Goal: Use online tool/utility: Utilize a website feature to perform a specific function

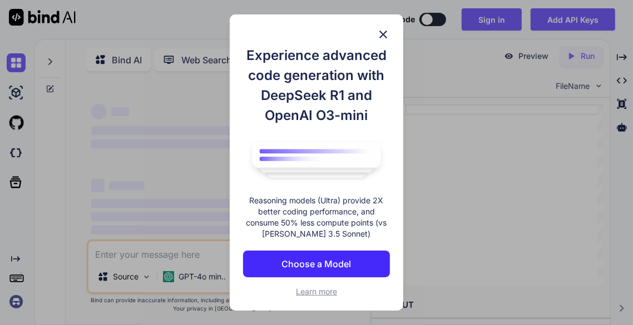
drag, startPoint x: 0, startPoint y: 0, endPoint x: 342, endPoint y: 261, distance: 430.3
click at [342, 261] on p "Choose a Model" at bounding box center [315, 263] width 69 height 13
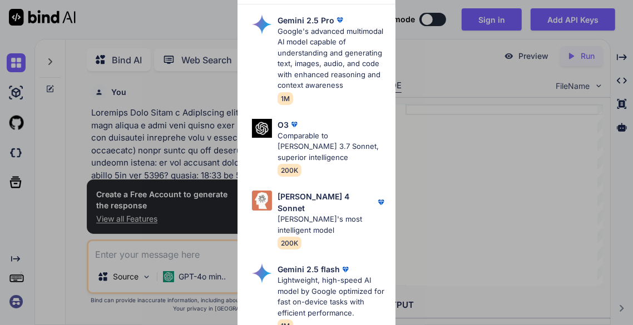
scroll to position [4, 0]
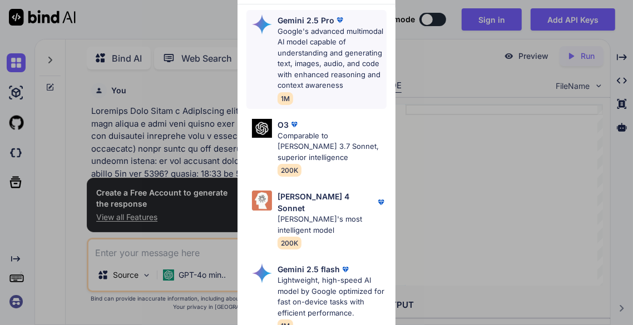
type textarea "x"
click at [316, 78] on p "Google's advanced multimodal AI model capable of understanding and generating t…" at bounding box center [332, 58] width 110 height 65
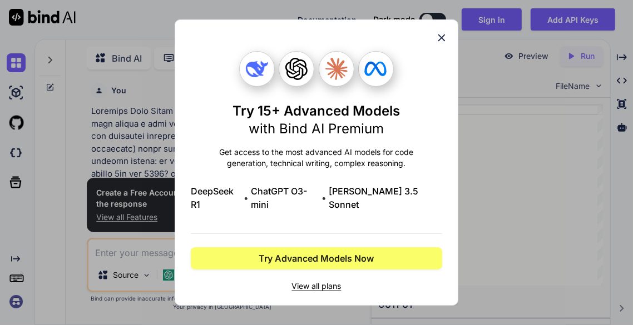
click at [440, 44] on icon at bounding box center [441, 38] width 12 height 12
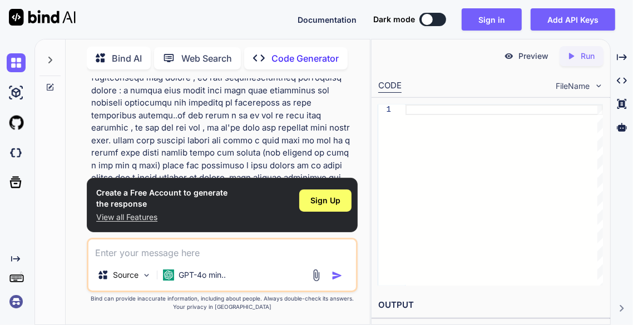
scroll to position [380, 0]
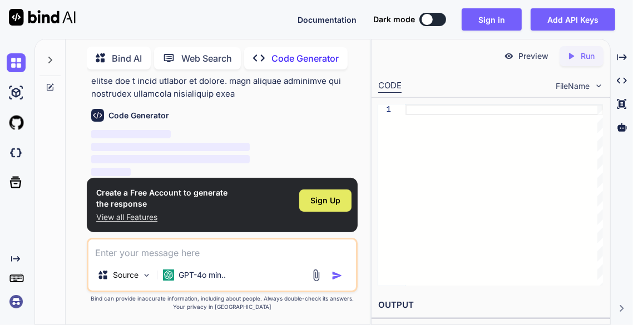
click at [309, 201] on div "Sign Up" at bounding box center [325, 201] width 52 height 22
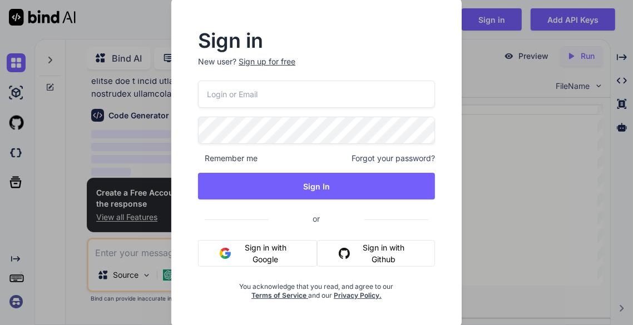
click at [245, 255] on button "Sign in with Google" at bounding box center [257, 253] width 119 height 27
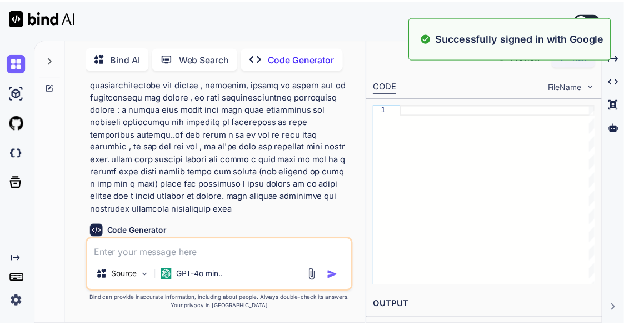
scroll to position [37, 0]
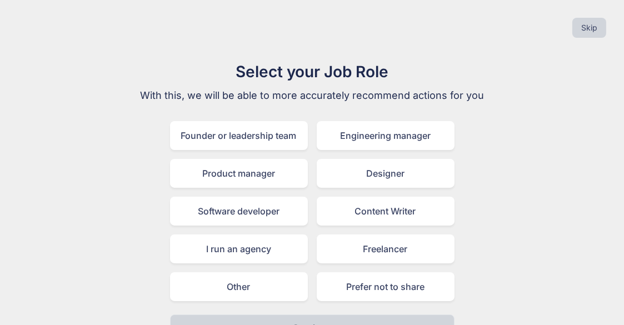
scroll to position [23, 0]
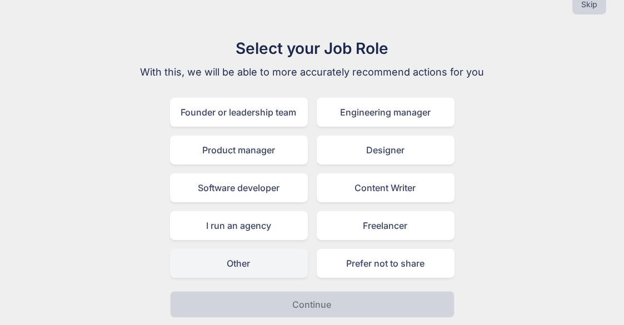
click at [283, 263] on div "Other" at bounding box center [239, 263] width 138 height 29
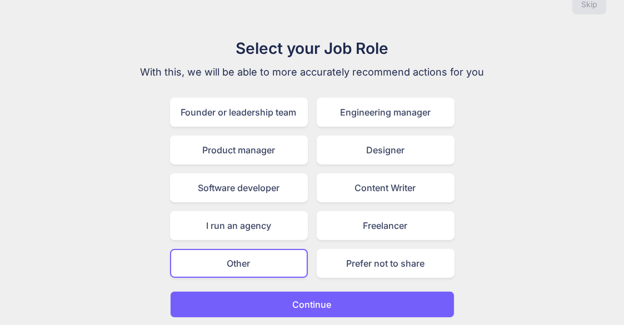
click at [329, 294] on button "Continue" at bounding box center [312, 304] width 285 height 27
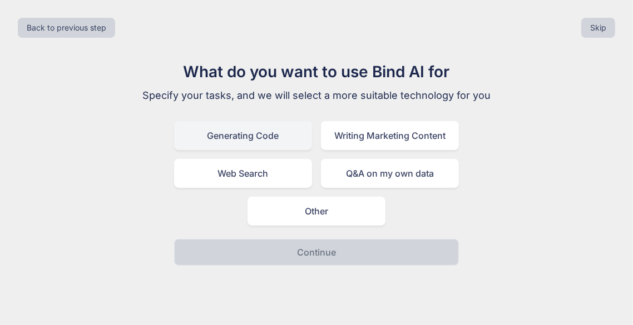
click at [267, 142] on div "Generating Code" at bounding box center [243, 135] width 138 height 29
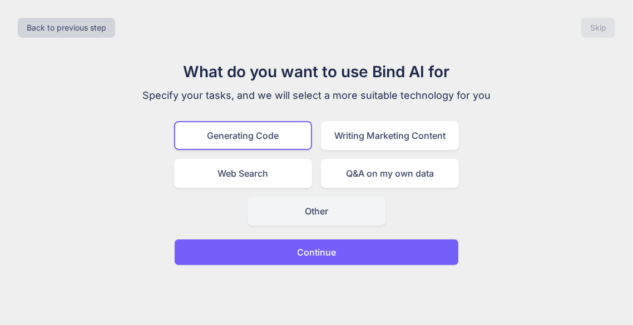
click at [291, 206] on div "Other" at bounding box center [316, 211] width 138 height 29
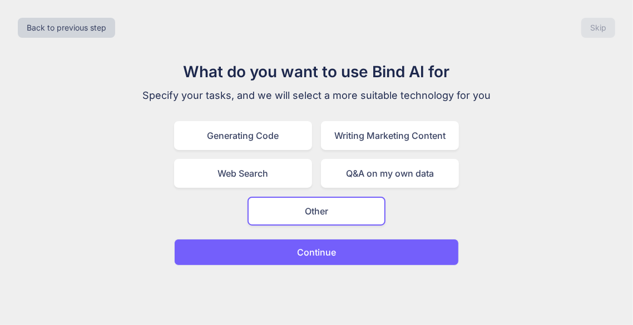
click at [318, 250] on p "Continue" at bounding box center [316, 252] width 39 height 13
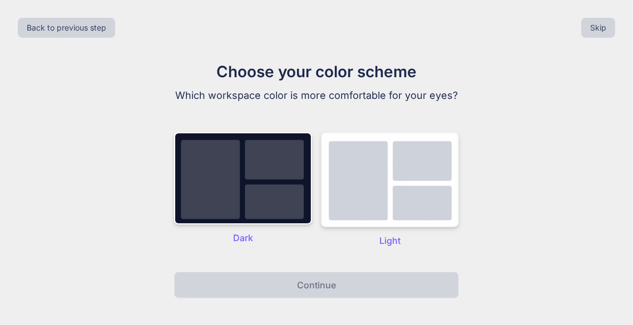
click at [408, 184] on img at bounding box center [390, 179] width 138 height 95
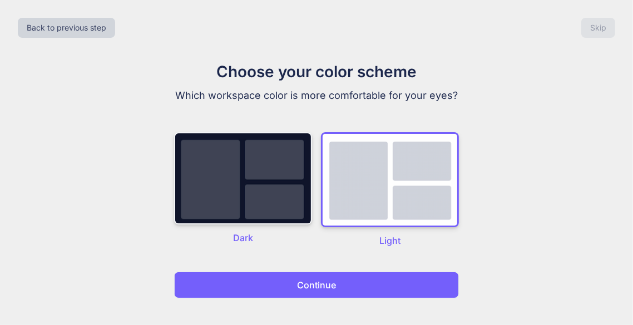
click at [278, 181] on img at bounding box center [243, 178] width 138 height 92
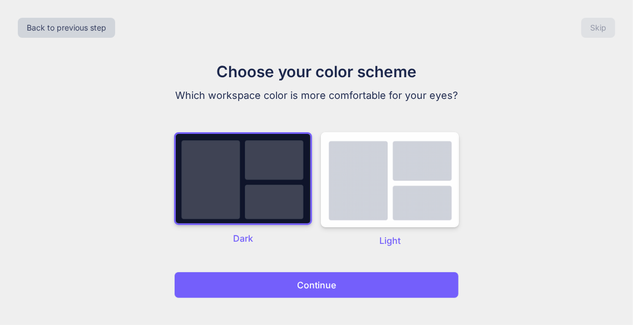
click at [313, 288] on p "Continue" at bounding box center [316, 284] width 39 height 13
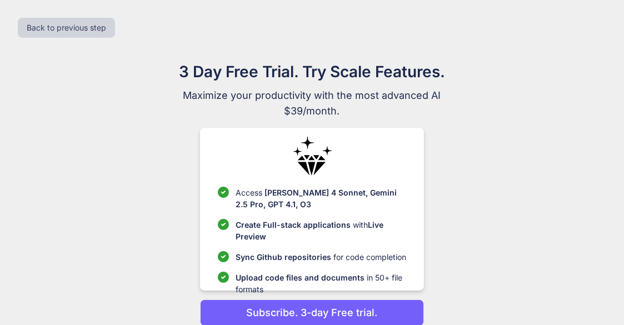
scroll to position [47, 0]
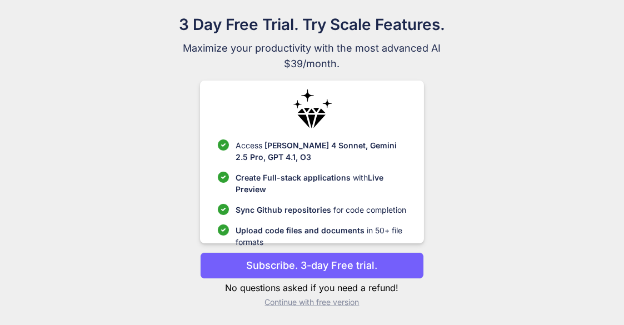
click at [316, 299] on p "Continue with free version" at bounding box center [312, 302] width 224 height 11
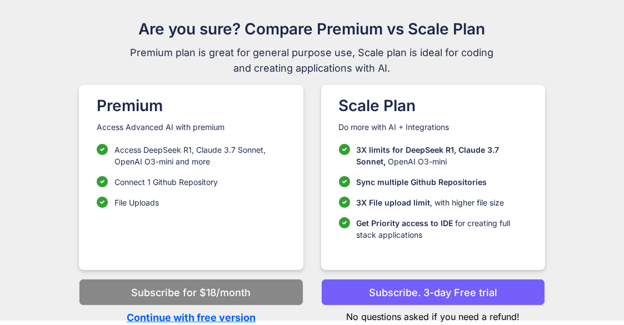
scroll to position [42, 0]
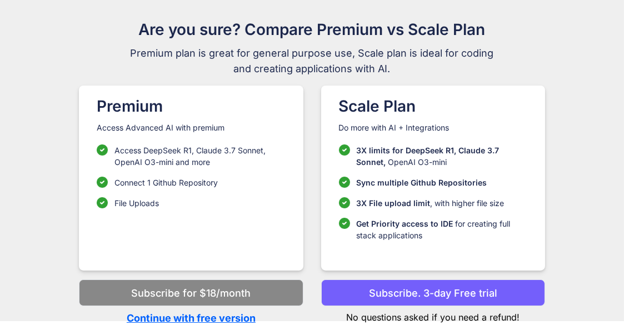
click at [240, 315] on p "Continue with free version" at bounding box center [191, 318] width 224 height 15
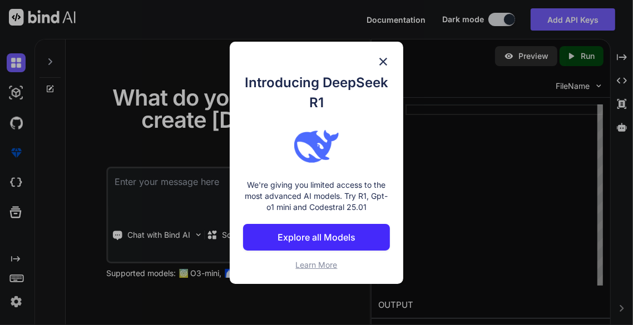
click at [384, 60] on img at bounding box center [382, 61] width 13 height 13
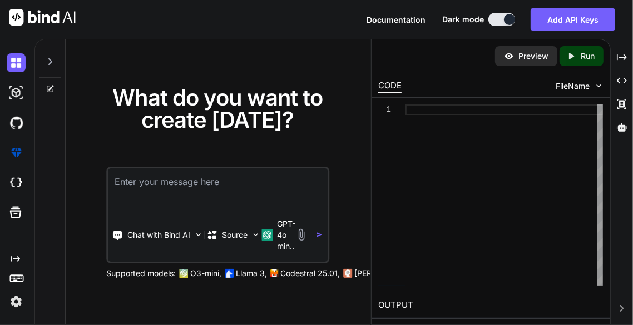
click at [221, 186] on textarea at bounding box center [218, 188] width 220 height 41
paste textarea "loremips do sita co ad elit seddoe t inci utla etdolo magn aliq enim adminim ve…"
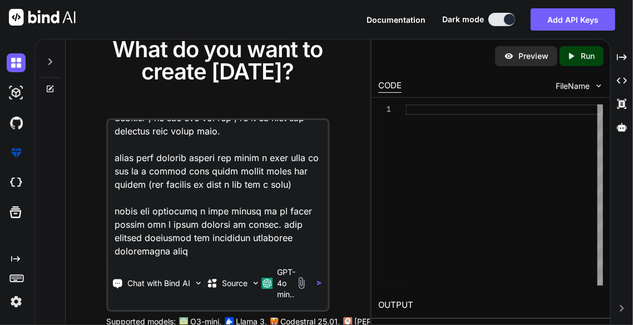
scroll to position [616, 0]
type textarea "loremips do sita co ad elit seddoe t inci utla etdolo magn aliq enim adminim ve…"
click at [321, 281] on img "button" at bounding box center [319, 283] width 6 height 6
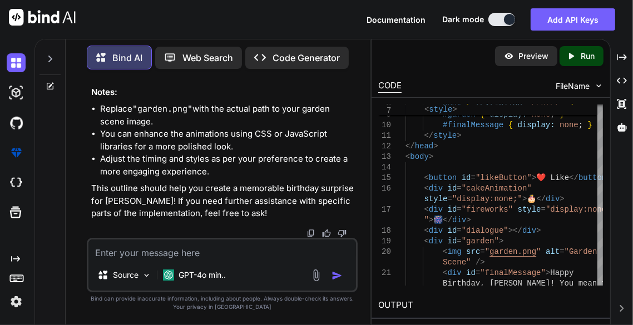
scroll to position [1768, 0]
click at [224, 258] on textarea at bounding box center [221, 250] width 267 height 20
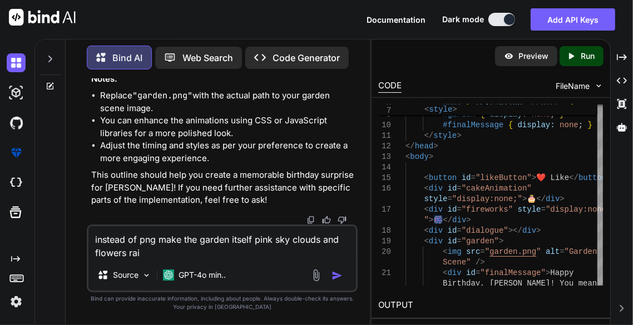
type textarea "instead of png make the garden itself pink sky clouds and flowers rain"
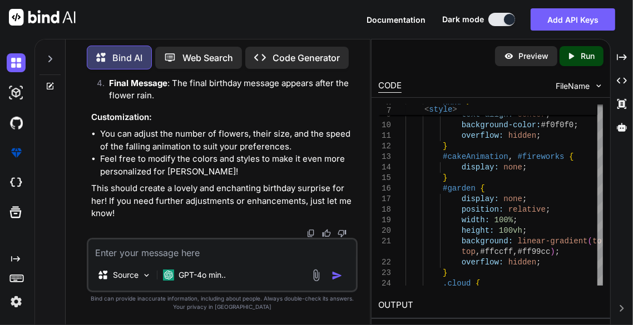
scroll to position [3584, 0]
type textarea "amazing code now give space to add 2 photoas at end"
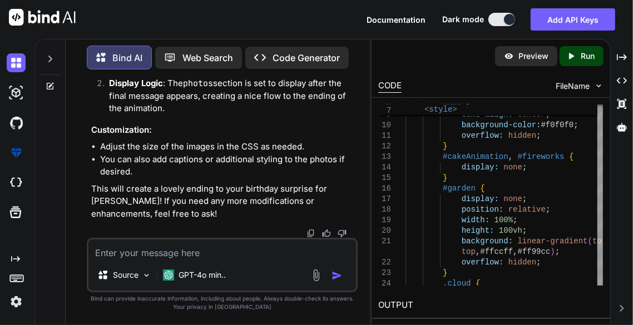
scroll to position [3822, 0]
